Goal: Navigation & Orientation: Find specific page/section

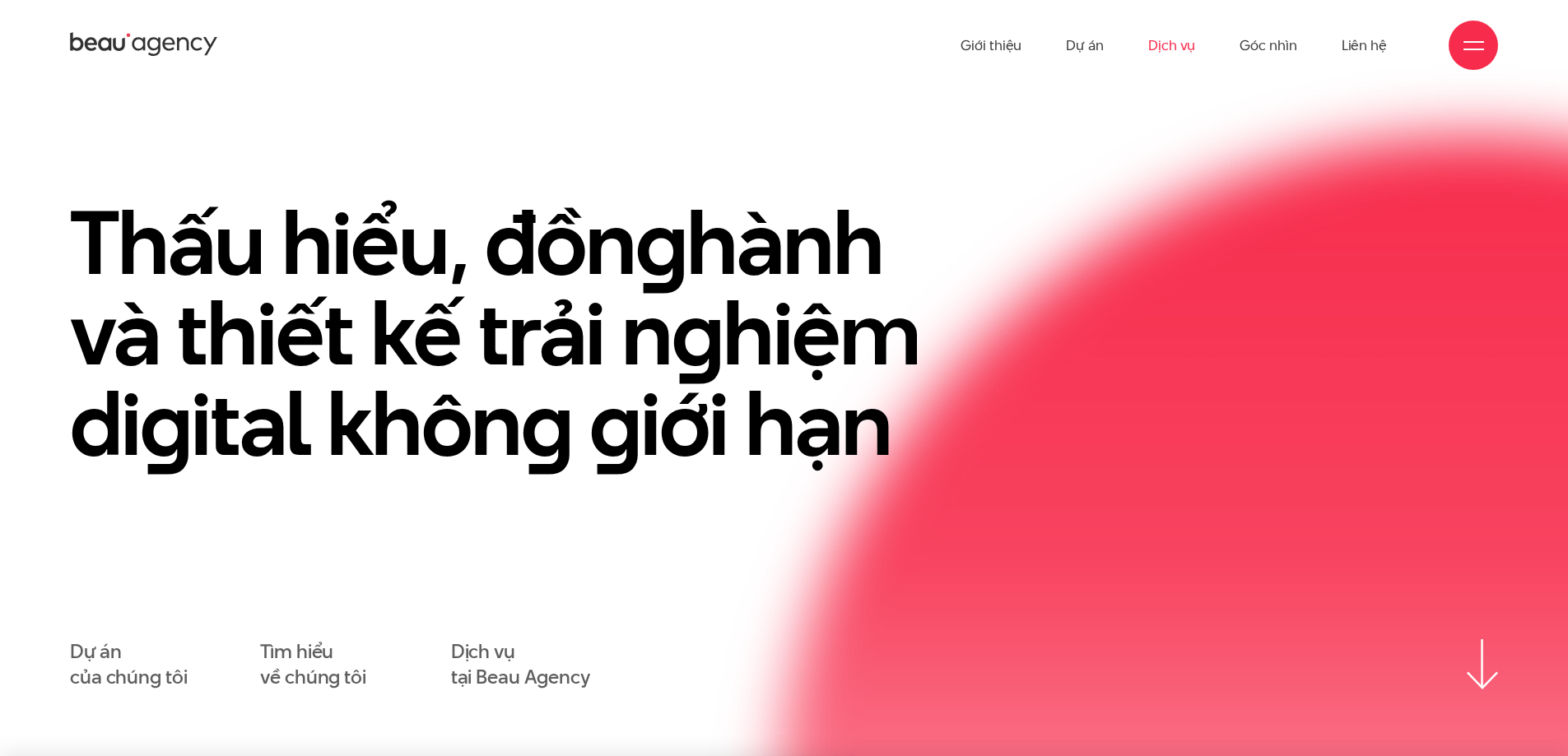
click at [1192, 52] on link "Dịch vụ" at bounding box center [1171, 45] width 46 height 90
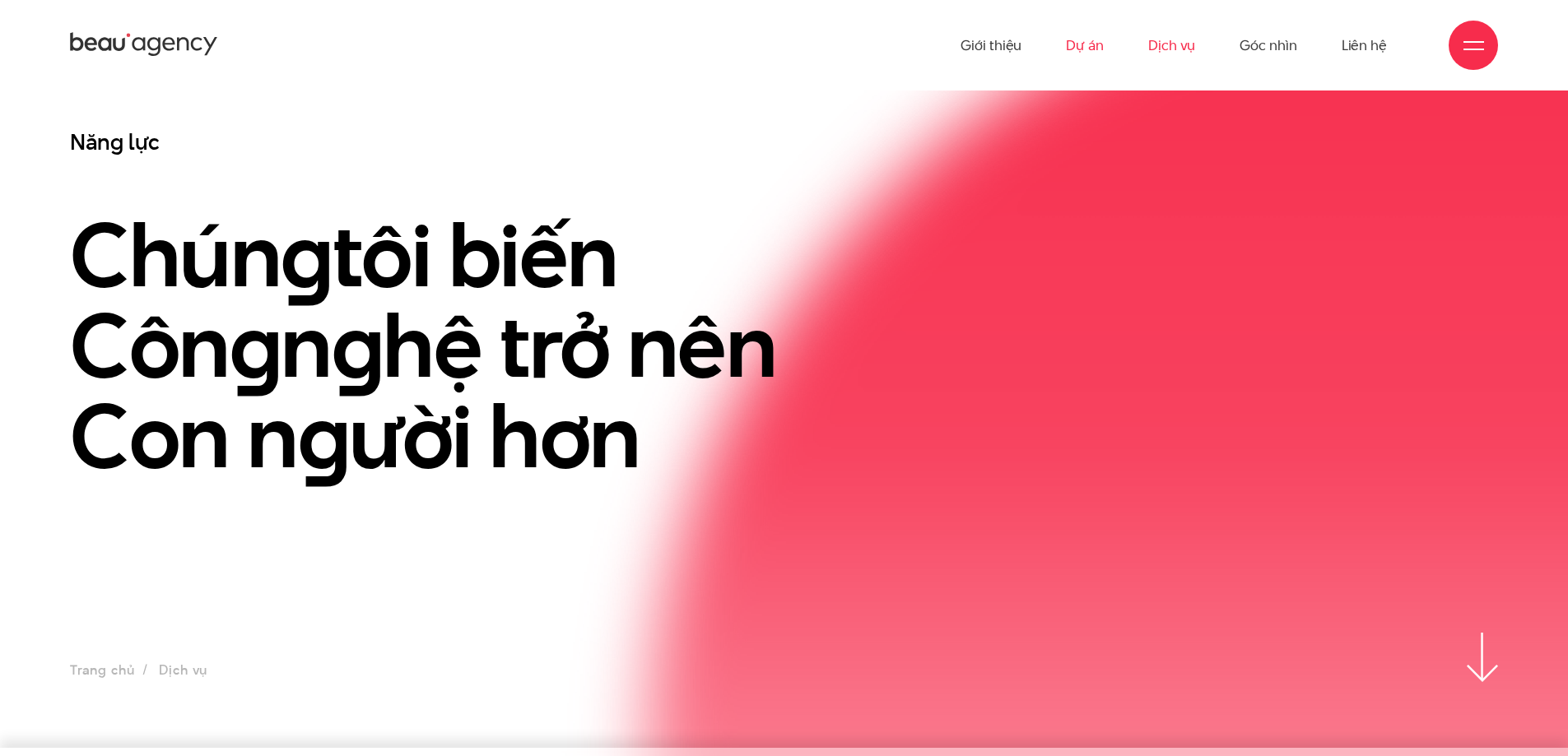
click at [1094, 45] on link "Dự án" at bounding box center [1084, 45] width 38 height 90
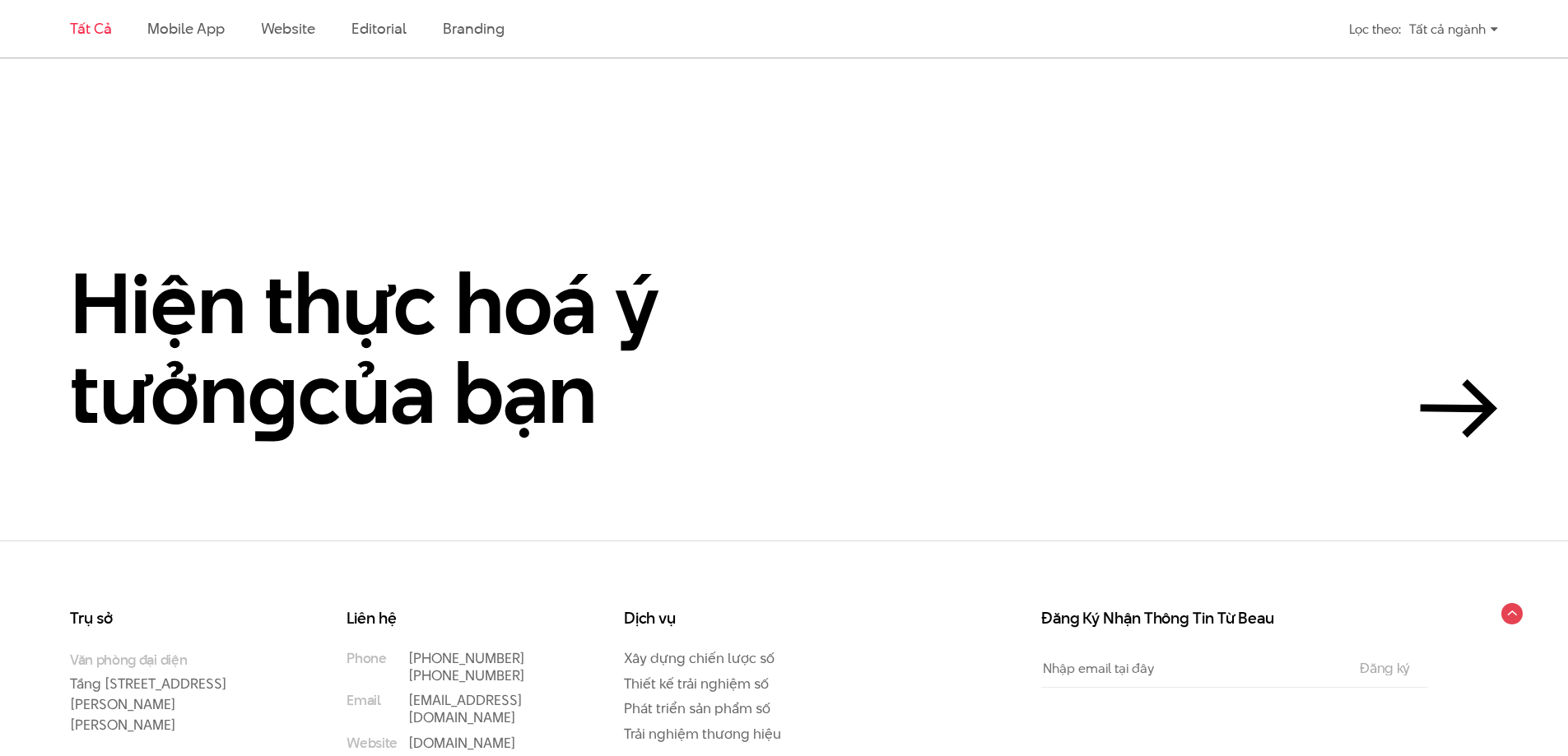
scroll to position [4688, 0]
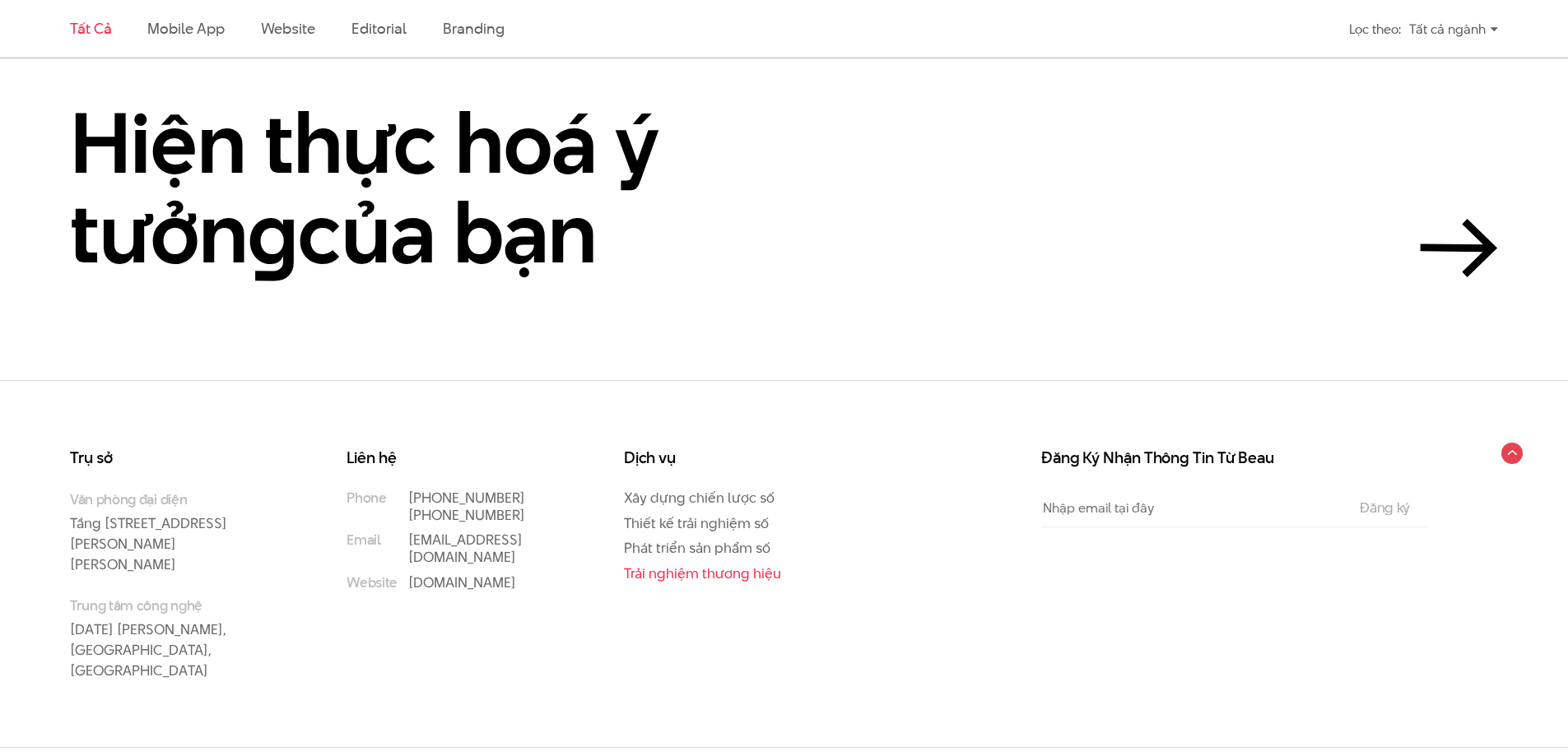
click at [676, 569] on link "Trải nghiệm thương hiệu" at bounding box center [702, 573] width 157 height 19
